Goal: Information Seeking & Learning: Learn about a topic

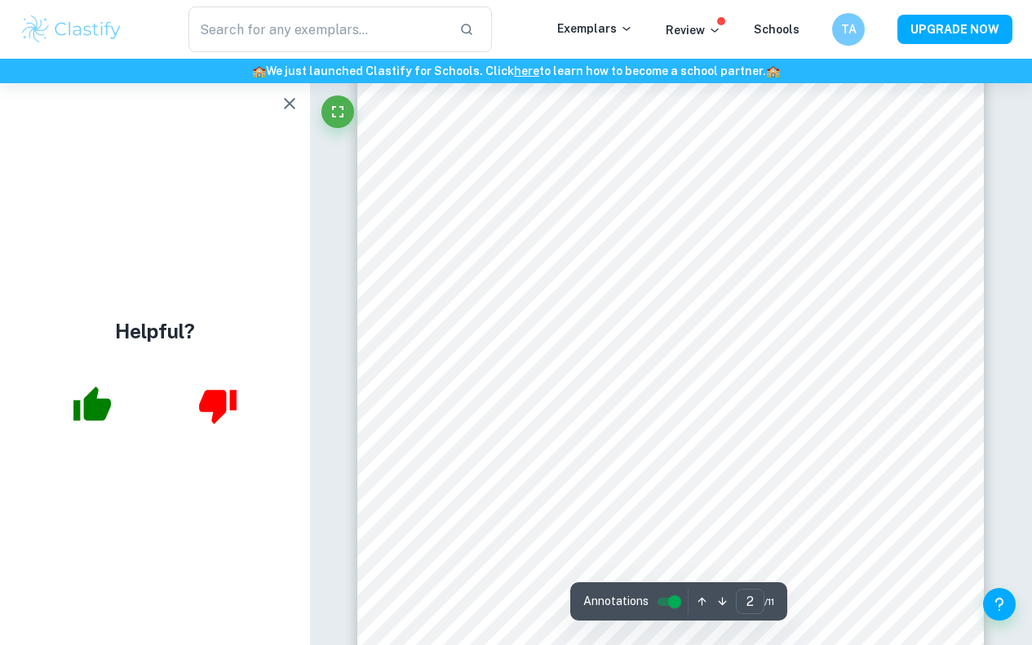
scroll to position [232, 0]
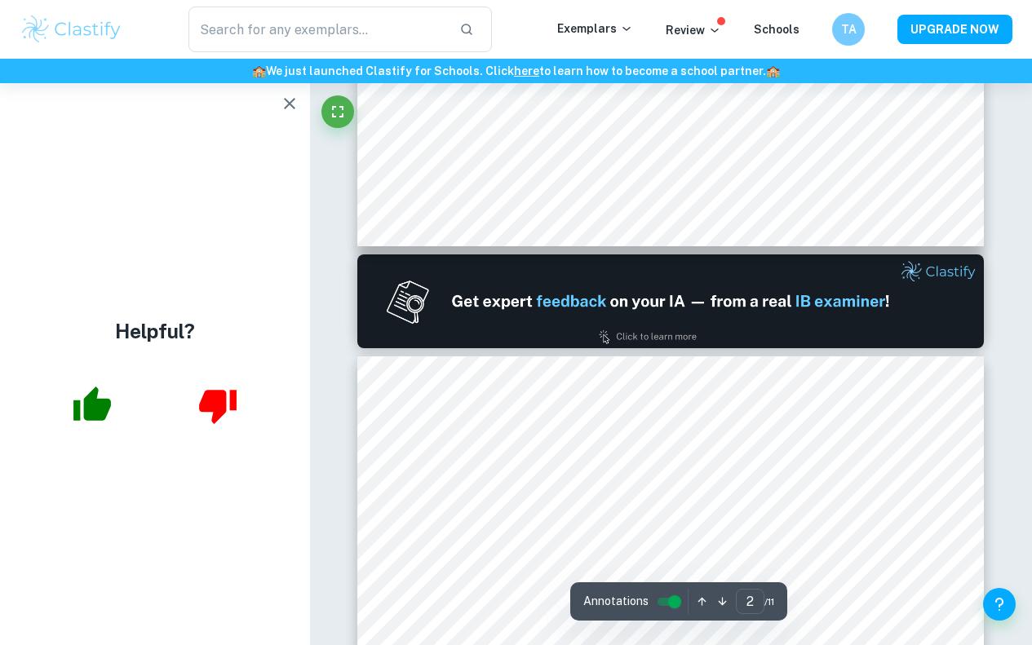
type input "1"
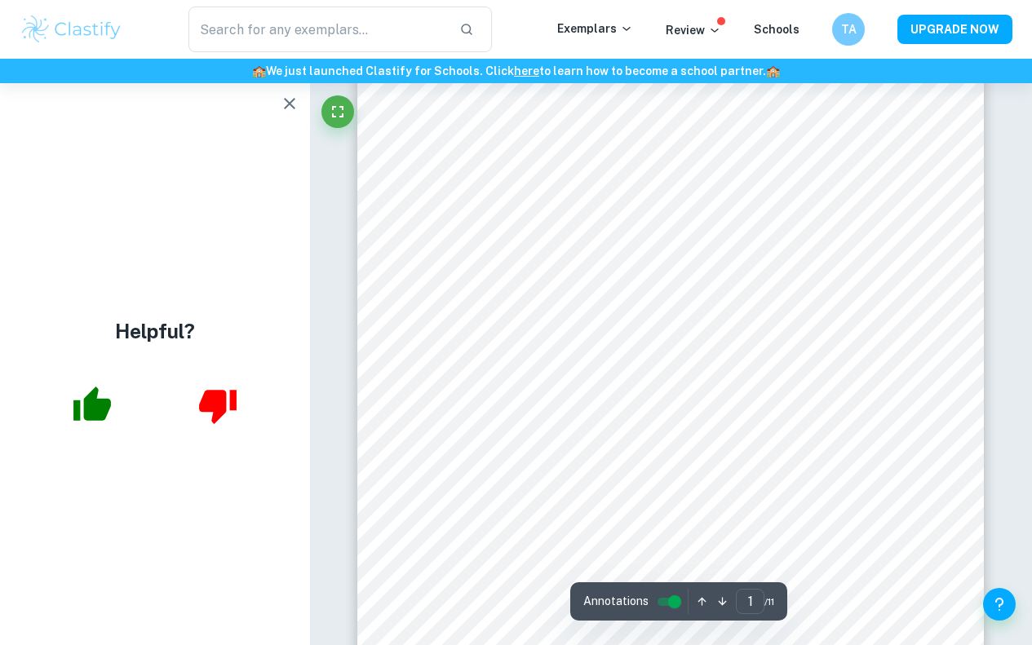
scroll to position [0, 0]
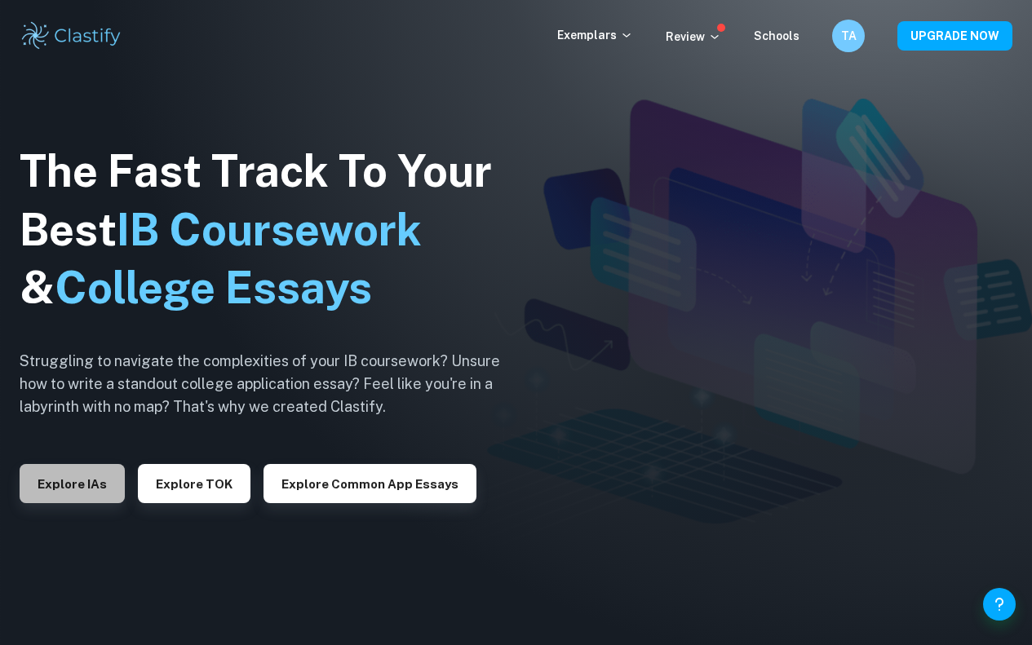
click at [76, 472] on button "Explore IAs" at bounding box center [72, 483] width 105 height 39
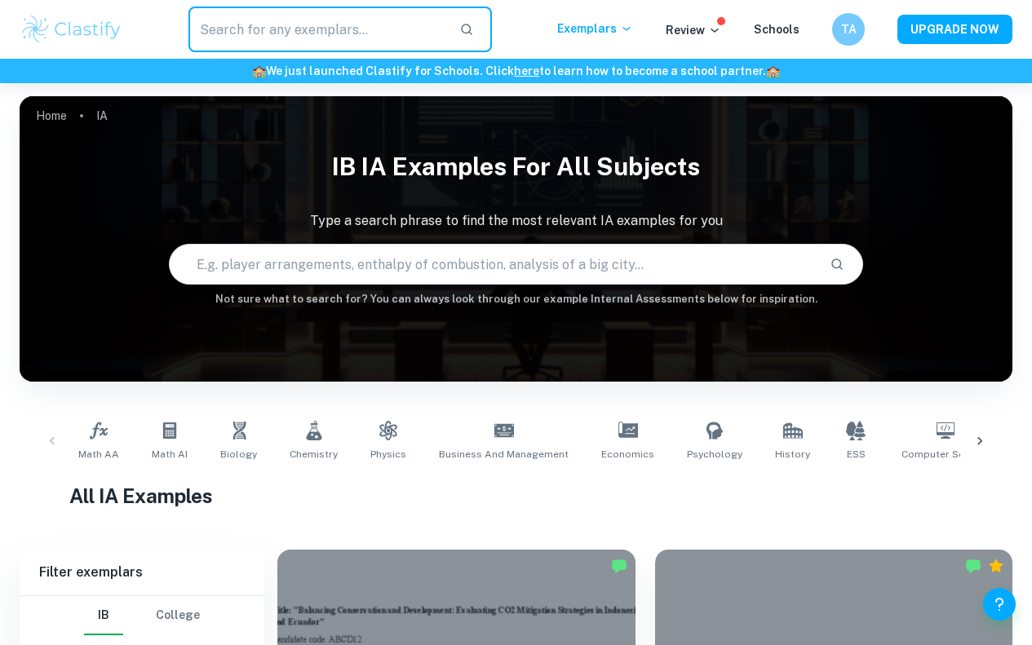
click at [363, 10] on input "text" at bounding box center [317, 30] width 258 height 46
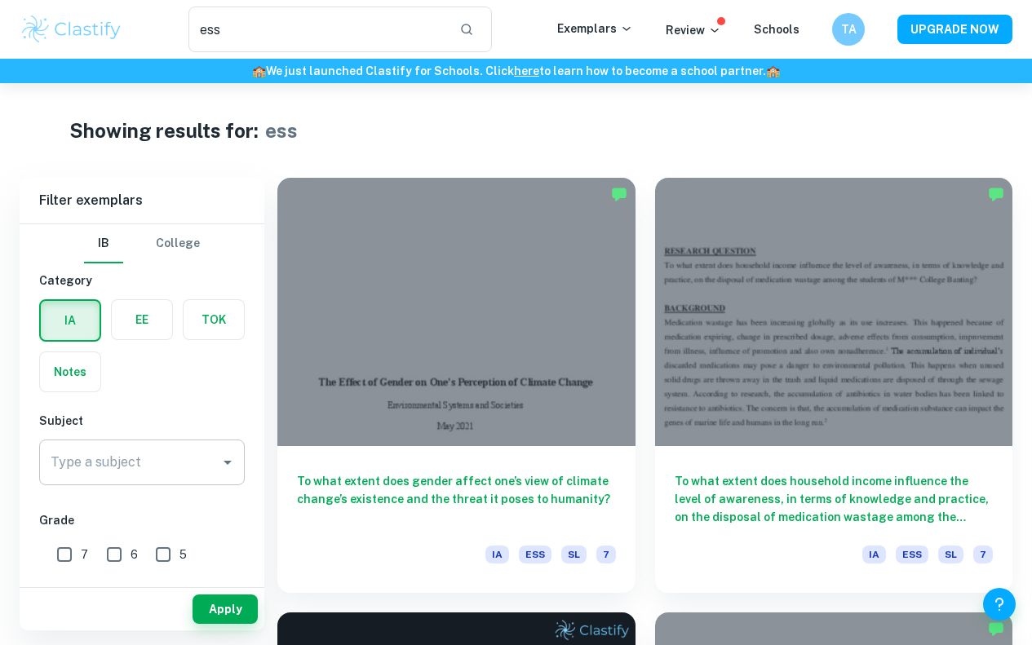
click at [151, 480] on div "Type a subject" at bounding box center [142, 463] width 206 height 46
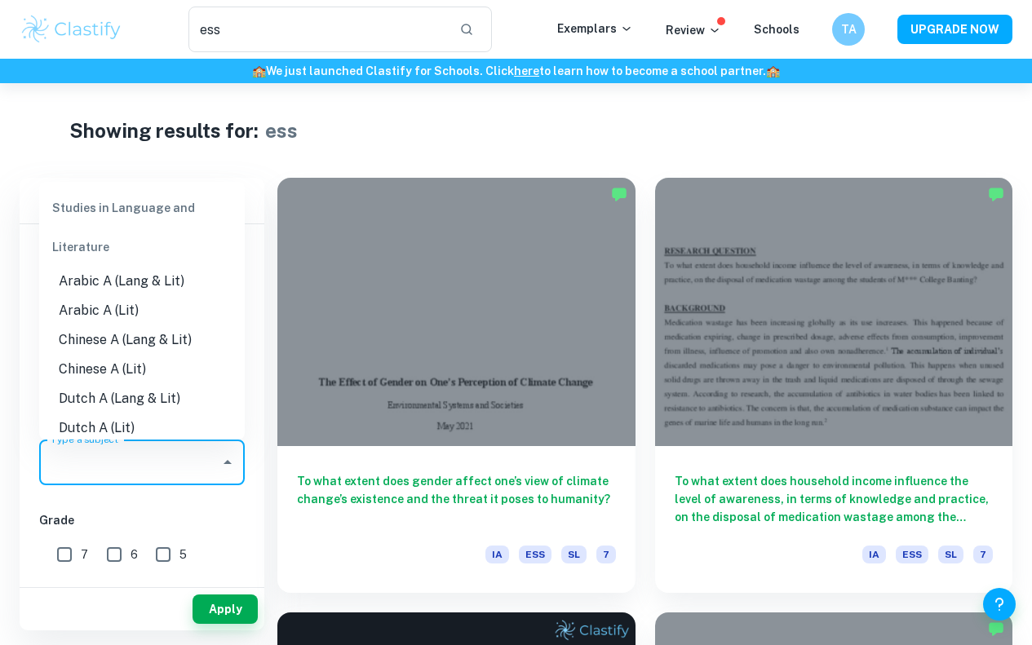
click at [153, 217] on div "Studies in Language and Literature" at bounding box center [142, 227] width 206 height 78
click at [148, 202] on div "Studies in Language and Literature" at bounding box center [142, 227] width 206 height 78
drag, startPoint x: 148, startPoint y: 202, endPoint x: 310, endPoint y: 16, distance: 246.4
click at [310, 83] on body "We value your privacy We use cookies to enhance your browsing experience, serve…" at bounding box center [516, 405] width 1032 height 645
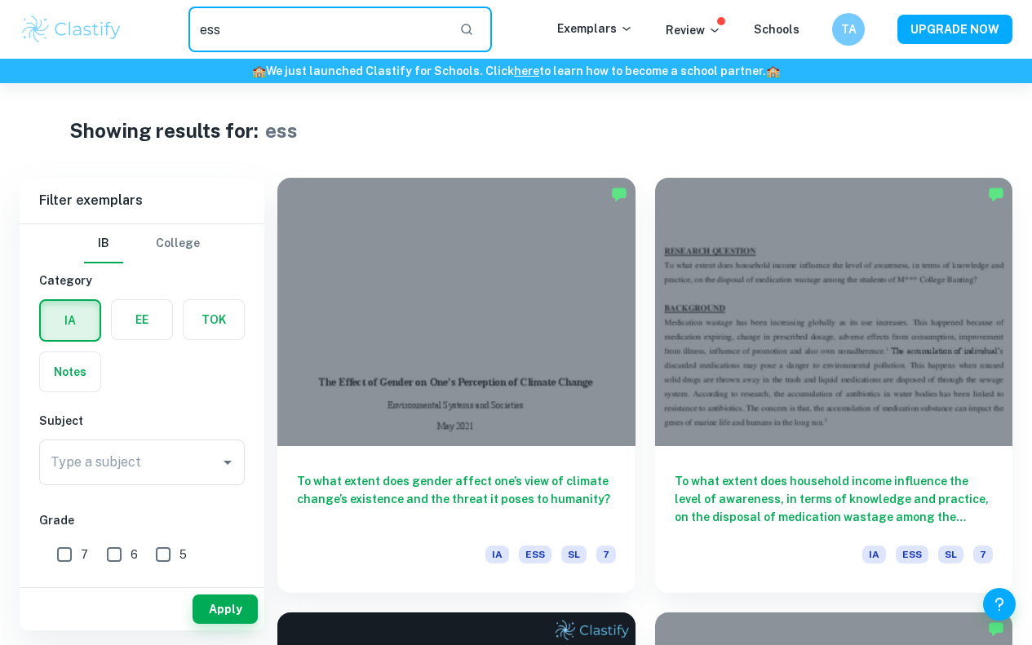
click at [310, 16] on input "ess" at bounding box center [317, 30] width 258 height 46
type input "e"
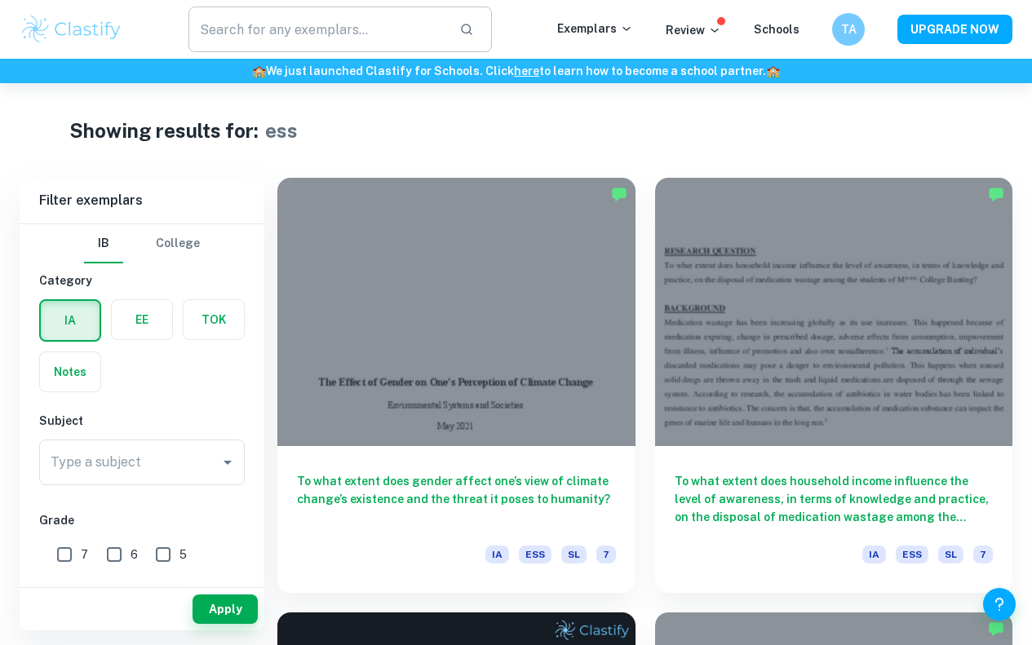
click at [487, 24] on div "​" at bounding box center [339, 30] width 303 height 46
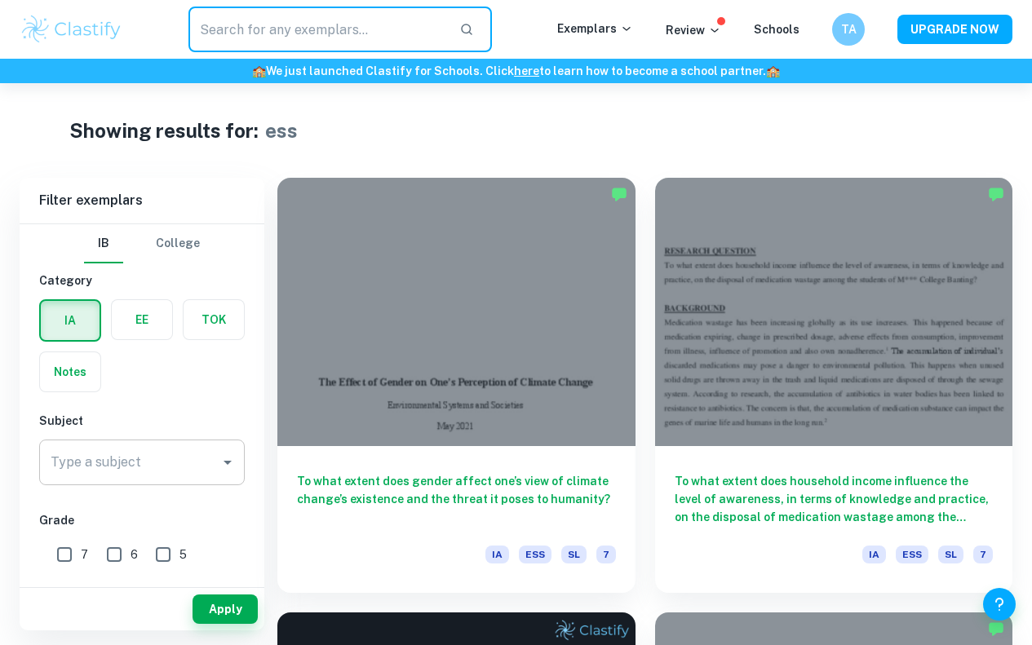
click at [156, 471] on input "Type a subject" at bounding box center [130, 462] width 166 height 31
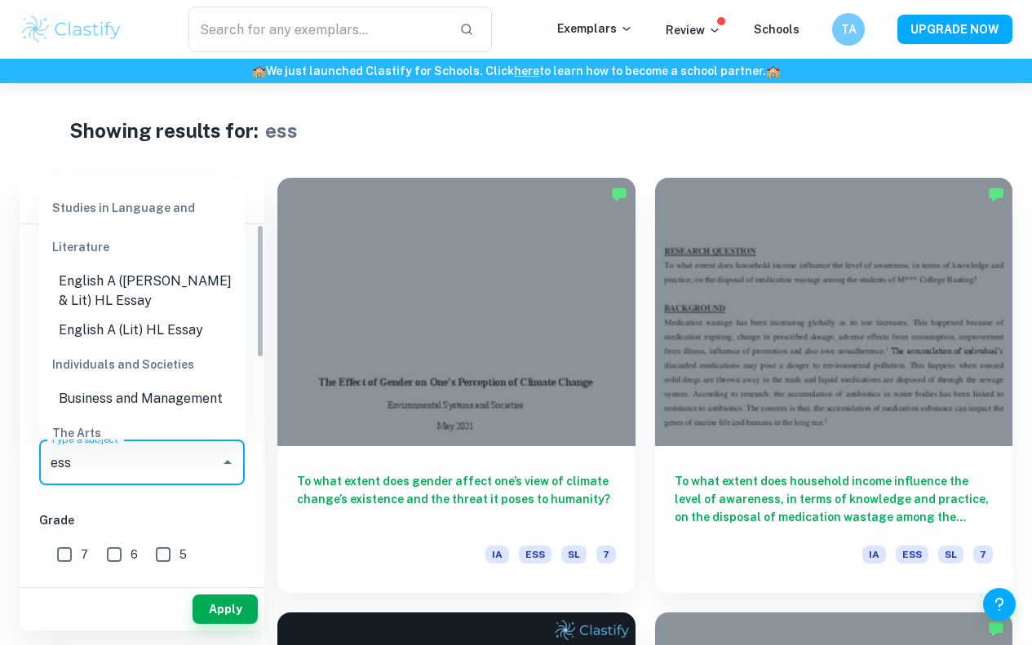
scroll to position [157, 0]
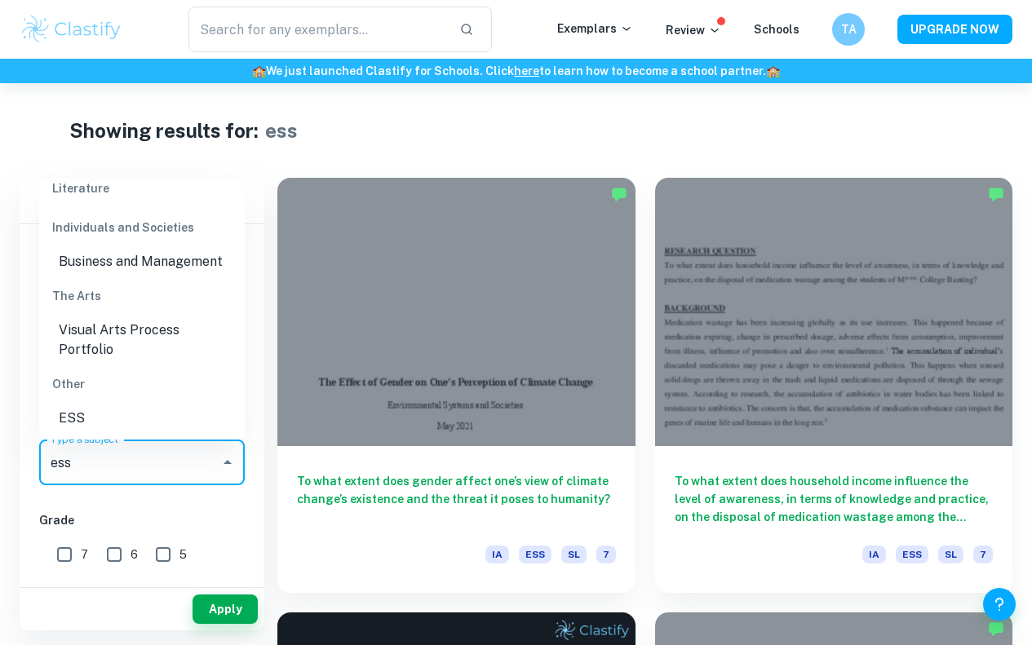
click at [108, 428] on li "ESS" at bounding box center [142, 418] width 206 height 29
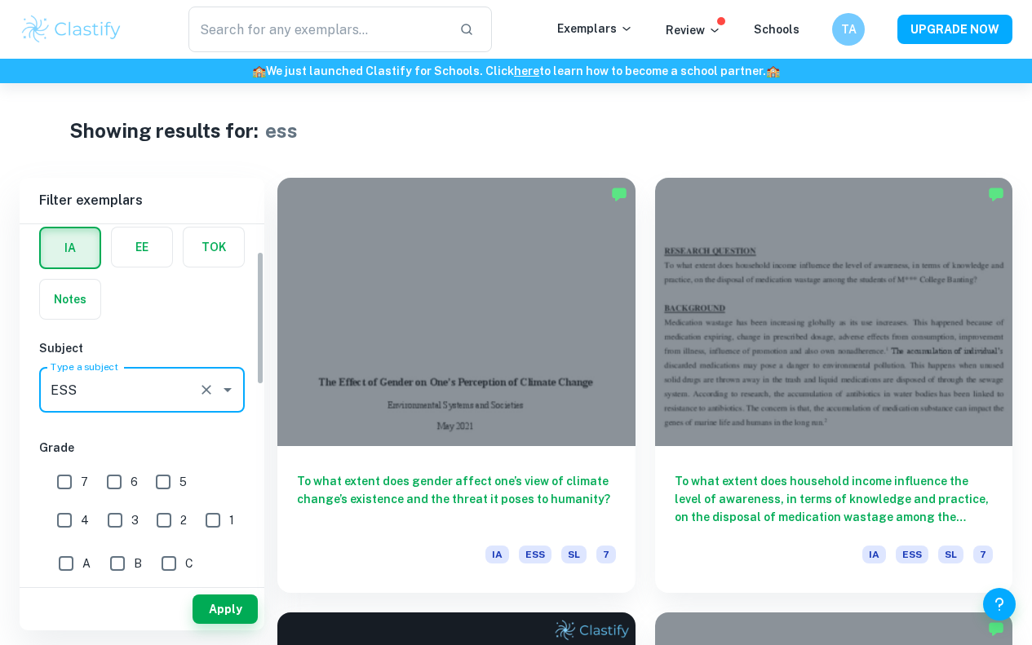
scroll to position [73, 0]
type input "ESS"
drag, startPoint x: 221, startPoint y: 593, endPoint x: 224, endPoint y: 609, distance: 16.5
click at [224, 609] on div "Apply" at bounding box center [142, 609] width 245 height 42
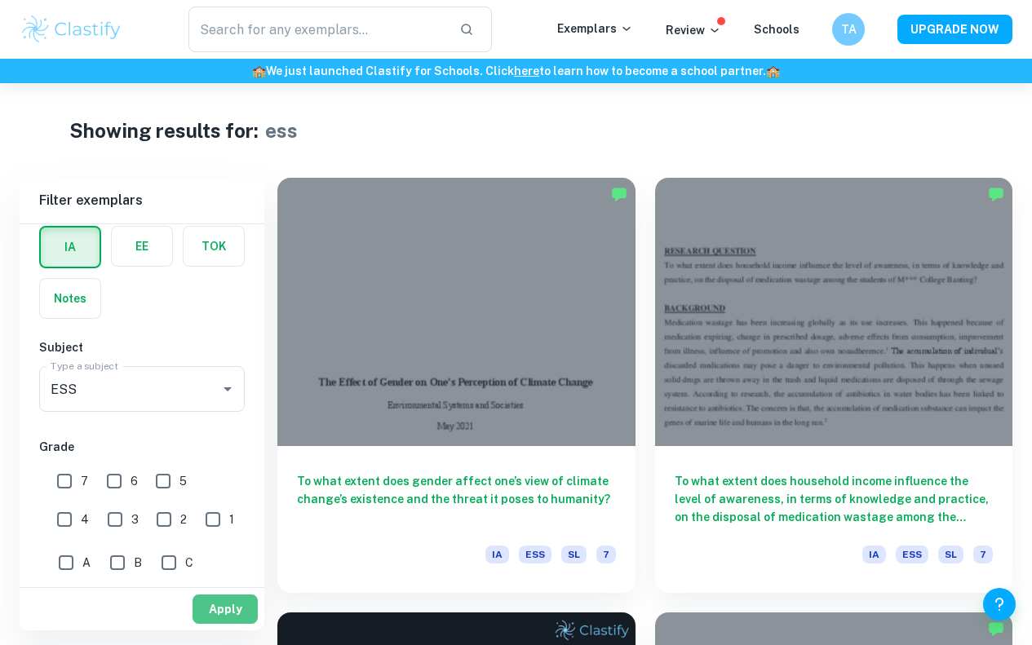
click at [224, 609] on button "Apply" at bounding box center [225, 609] width 65 height 29
type input "ess"
click at [64, 486] on input "7" at bounding box center [64, 481] width 33 height 33
checkbox input "true"
click at [219, 609] on button "Apply" at bounding box center [225, 609] width 65 height 29
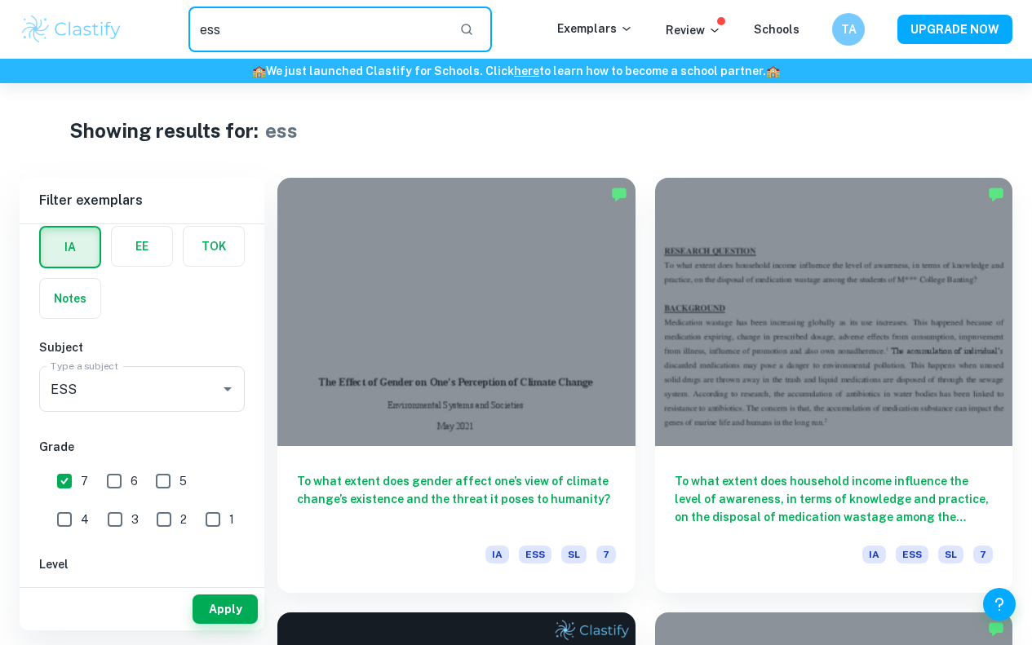
click at [320, 41] on input "ess" at bounding box center [317, 30] width 258 height 46
type input "e"
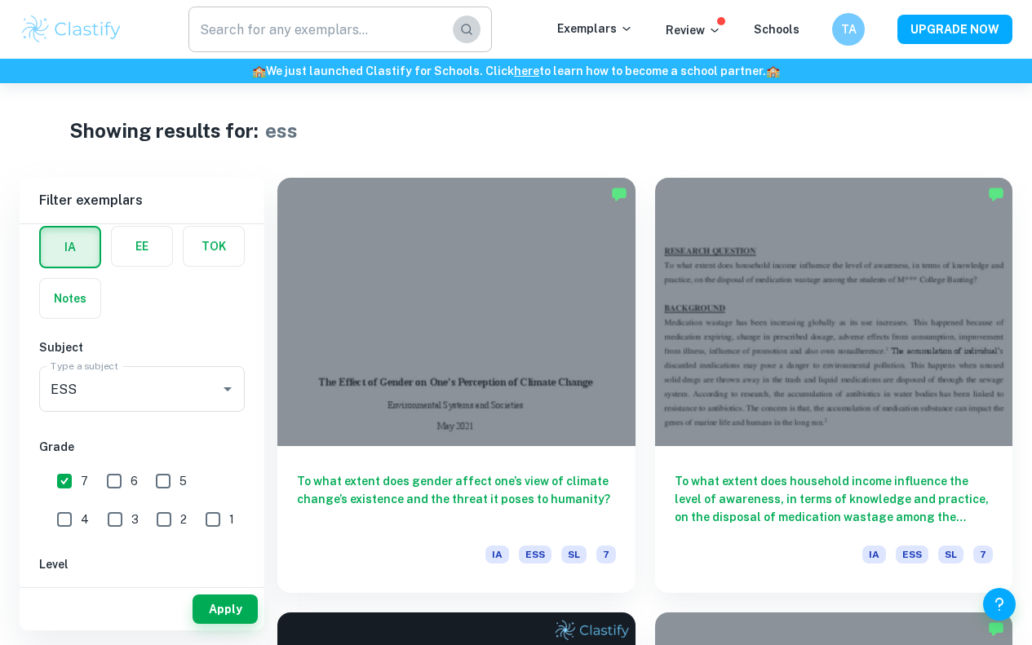
click at [472, 33] on icon "button" at bounding box center [466, 29] width 11 height 11
click at [231, 610] on button "Apply" at bounding box center [225, 609] width 65 height 29
type input "ess"
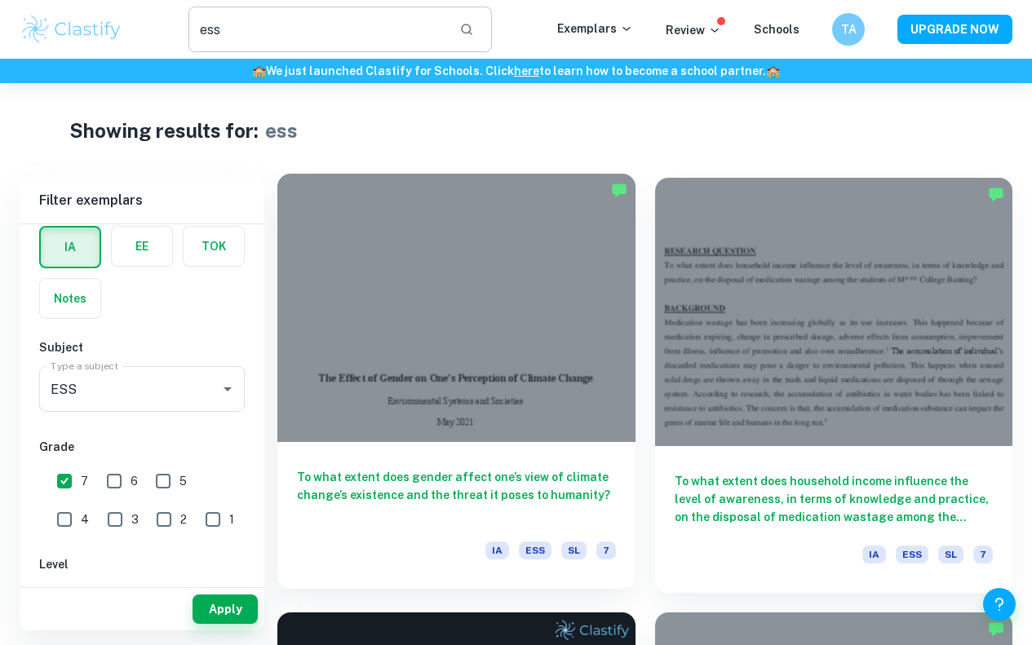
click at [450, 442] on div "To what extent does gender affect one’s view of climate change’s existence and …" at bounding box center [456, 515] width 358 height 147
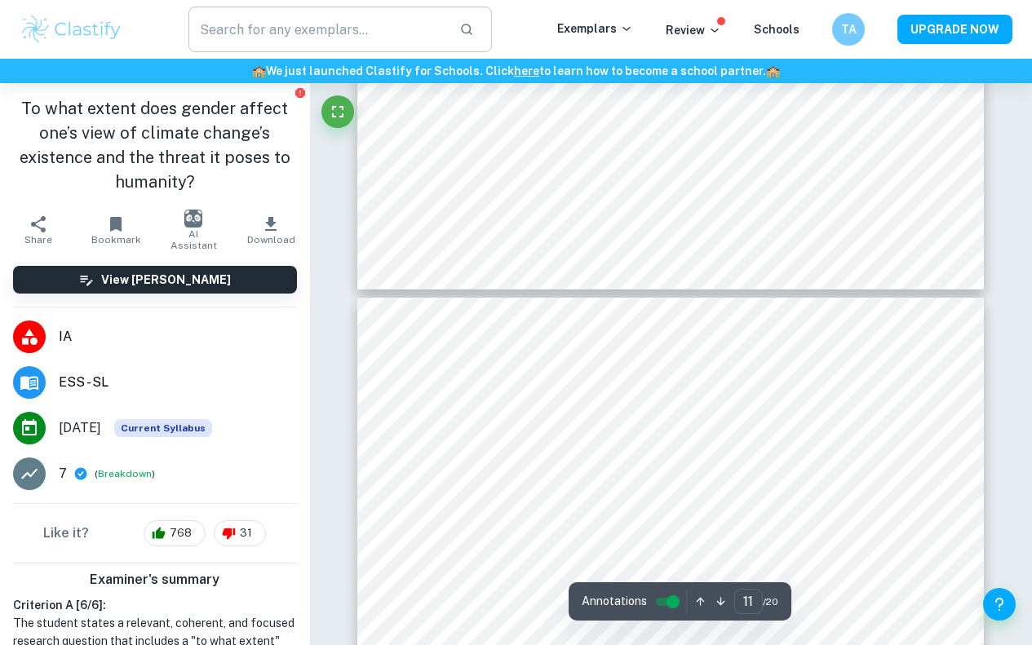
type input "12"
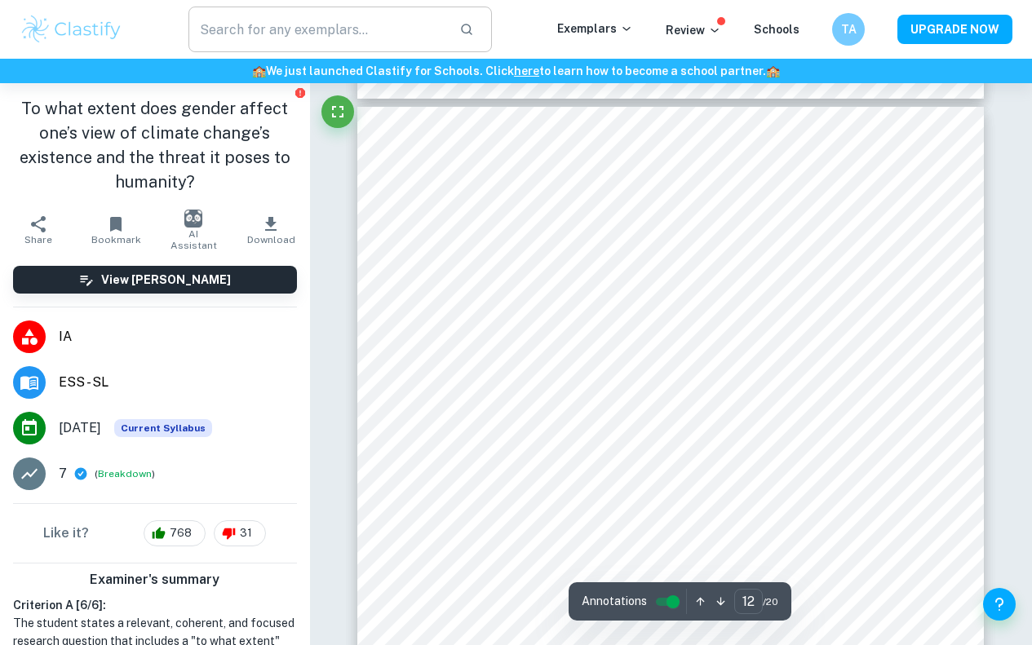
scroll to position [10118, 0]
